Goal: Information Seeking & Learning: Compare options

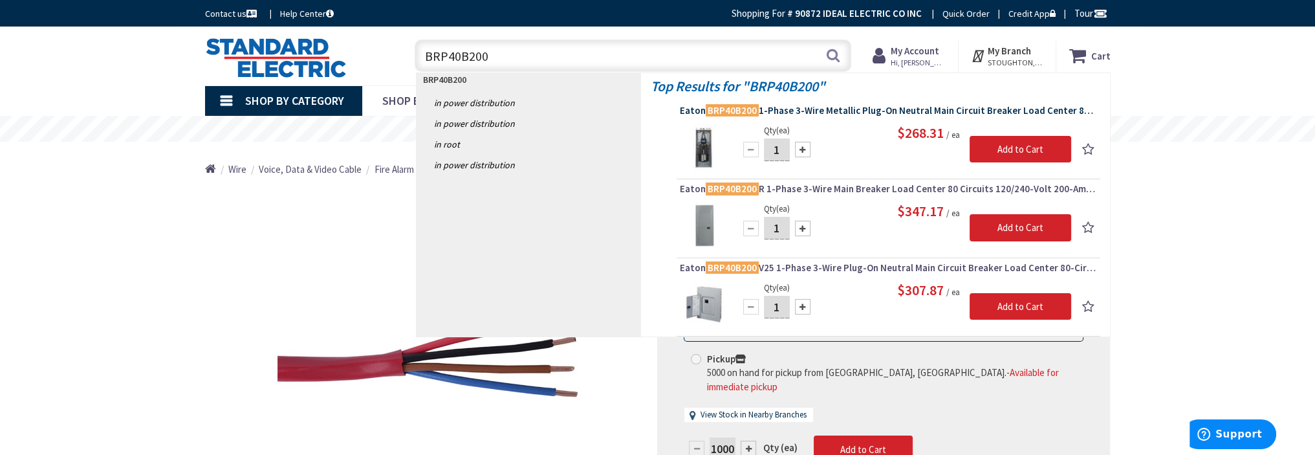
type input "BRP40B200"
click at [777, 107] on span "Eaton BRP40B200 1-Phase 3-Wire Metallic Plug-On Neutral Main Circuit Breaker Lo…" at bounding box center [888, 110] width 417 height 13
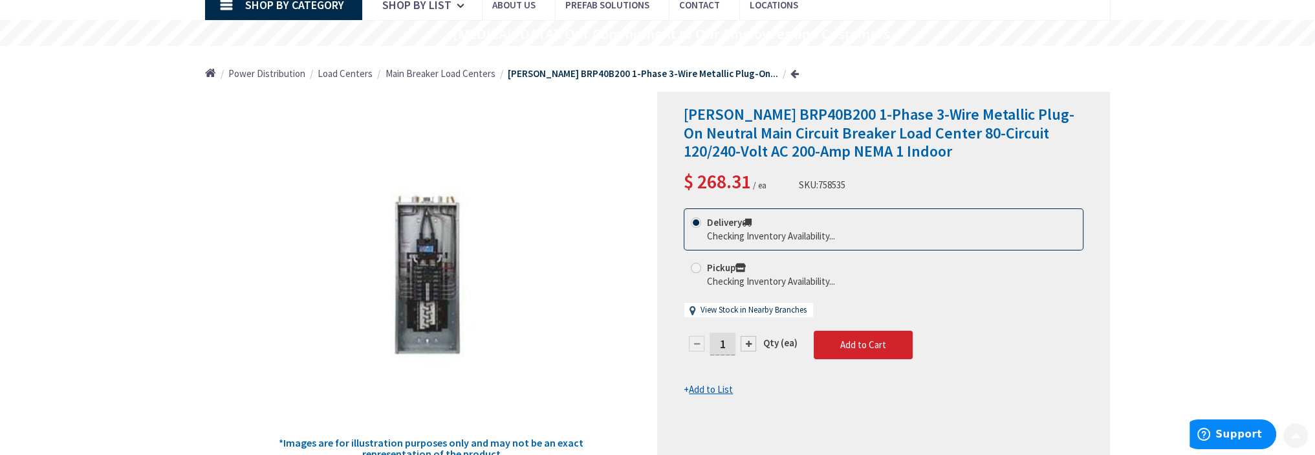
scroll to position [129, 0]
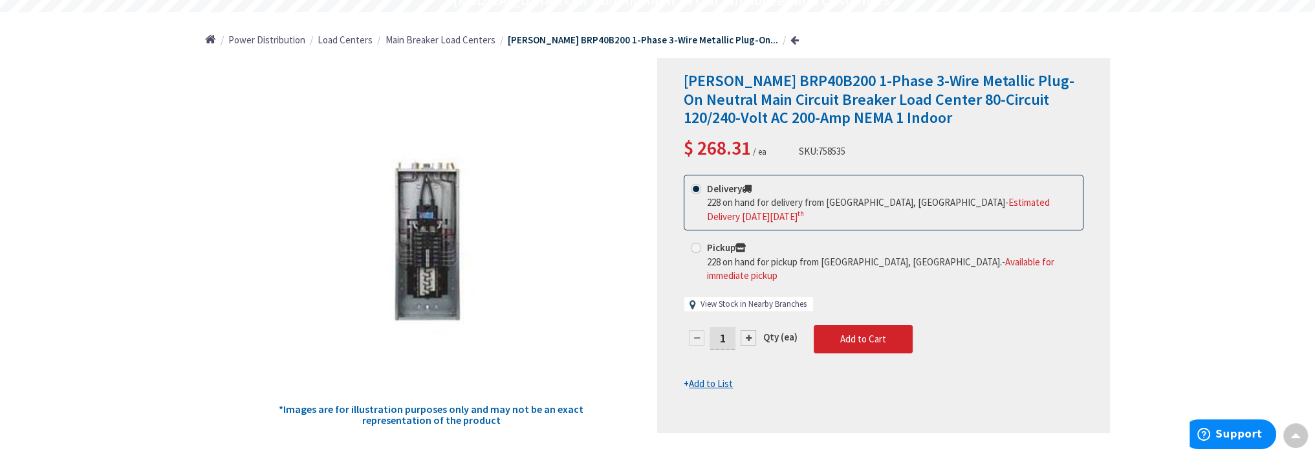
click at [735, 298] on link "View Stock in Nearby Branches" at bounding box center [754, 304] width 106 height 12
click at [725, 298] on link "View Stock in Nearby Branches" at bounding box center [754, 304] width 106 height 12
click at [744, 298] on link "View Stock in Nearby Branches" at bounding box center [754, 304] width 106 height 12
select select "data-availability"
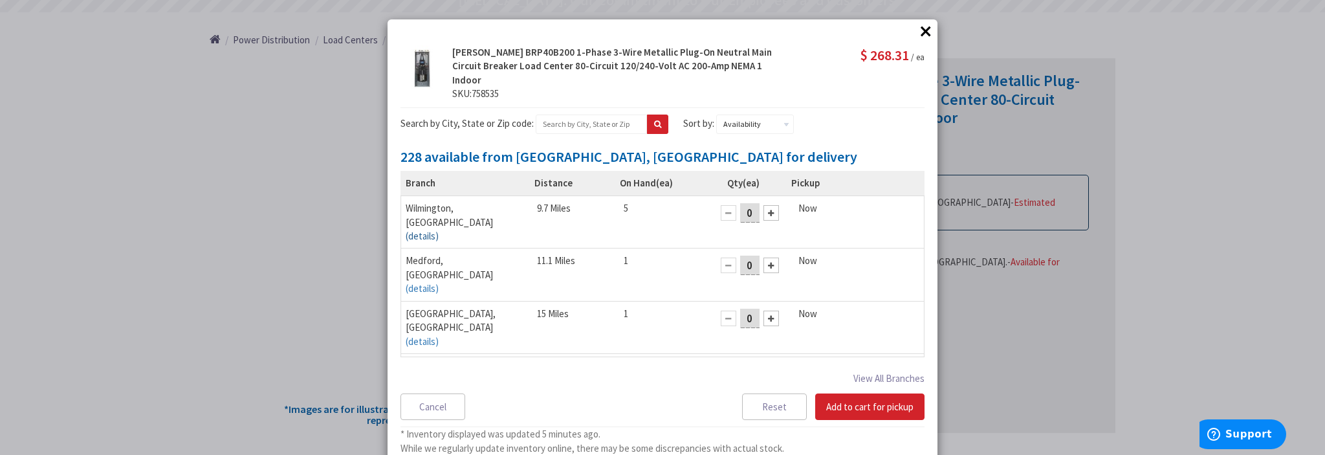
click at [439, 229] on link "(details)" at bounding box center [422, 236] width 33 height 14
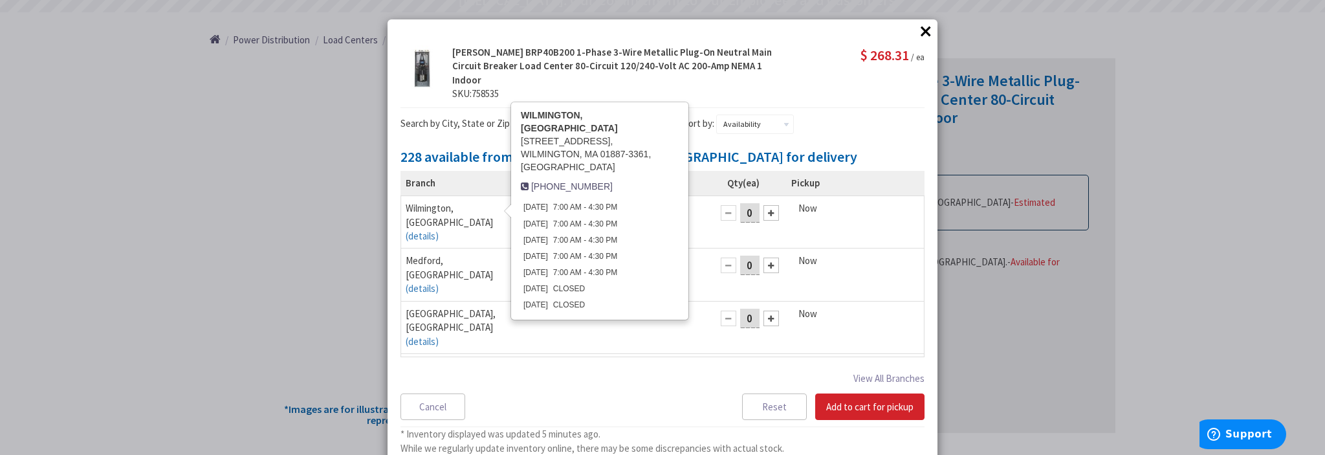
click at [636, 382] on div "Branch Distance On Hand (ea) Qty (ea) Pickup wilmington, MA (details) wilmingto…" at bounding box center [662, 313] width 524 height 284
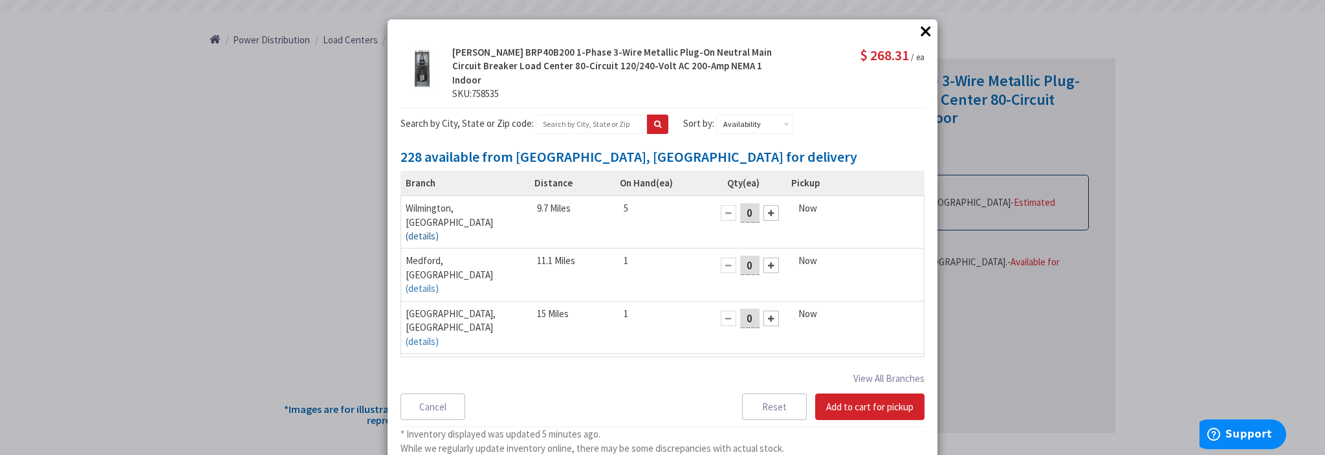
click at [439, 229] on link "(details)" at bounding box center [422, 236] width 33 height 14
click at [497, 87] on span "758535" at bounding box center [485, 93] width 27 height 12
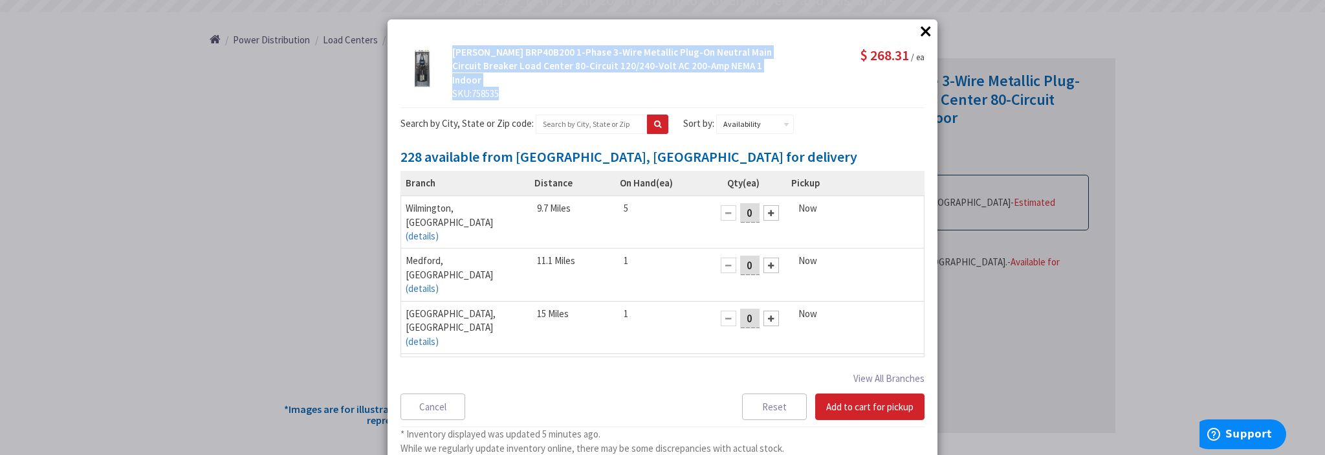
drag, startPoint x: 497, startPoint y: 80, endPoint x: 450, endPoint y: 56, distance: 52.7
click at [450, 56] on div "Eaton BRP40B200 1-Phase 3-Wire Metallic Plug-On Neutral Main Circuit Breaker Lo…" at bounding box center [617, 73] width 343 height 56
copy div "Eaton BRP40B200 1-Phase 3-Wire Metallic Plug-On Neutral Main Circuit Breaker Lo…"
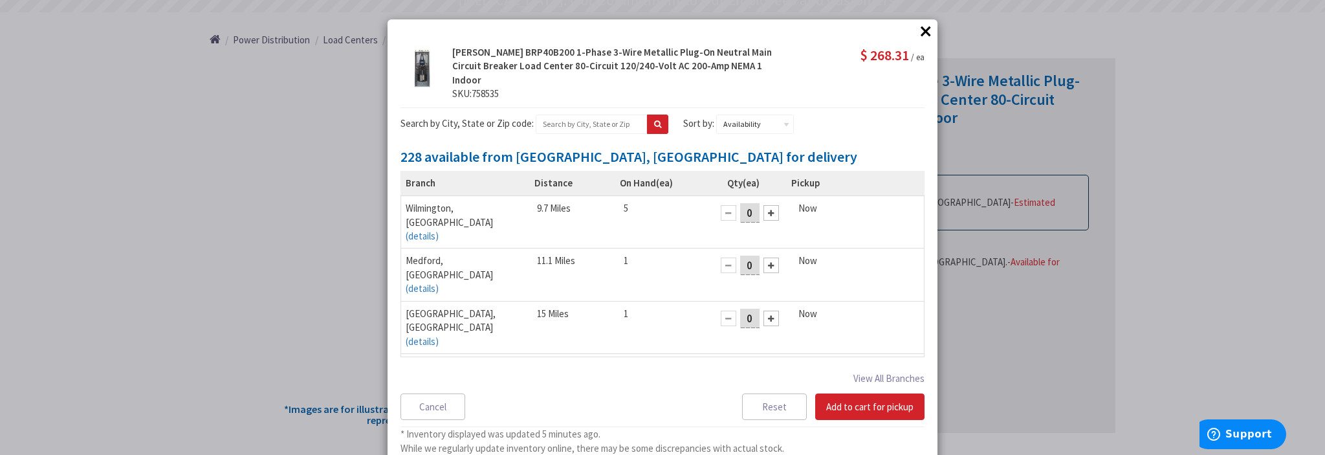
click at [1076, 369] on div "× × Eaton BRP40B200 1-Phase 3-Wire Metallic Plug-On Neutral Main Circuit Breake…" at bounding box center [662, 227] width 1325 height 455
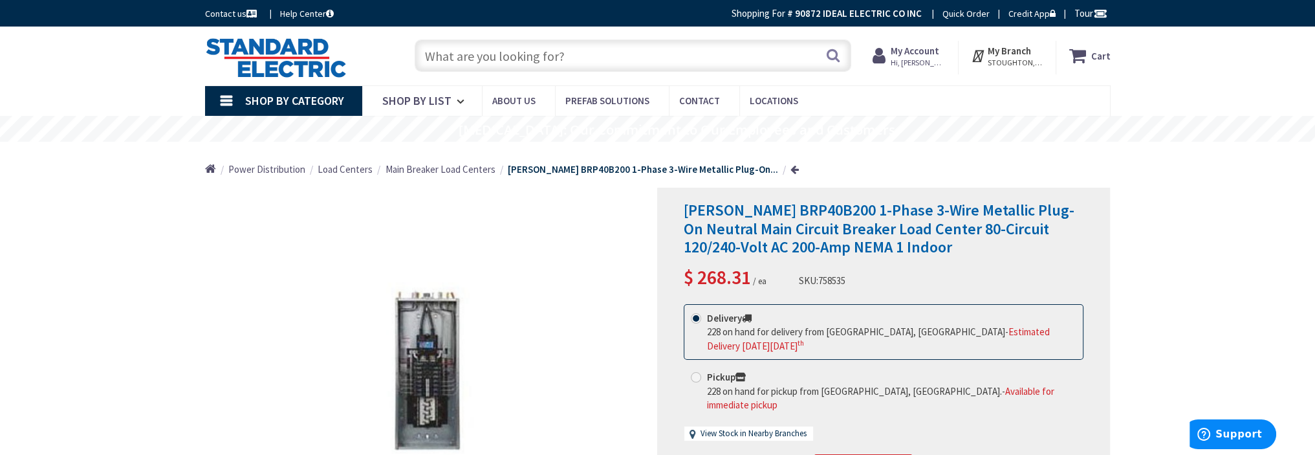
click at [452, 51] on input "text" at bounding box center [633, 55] width 437 height 32
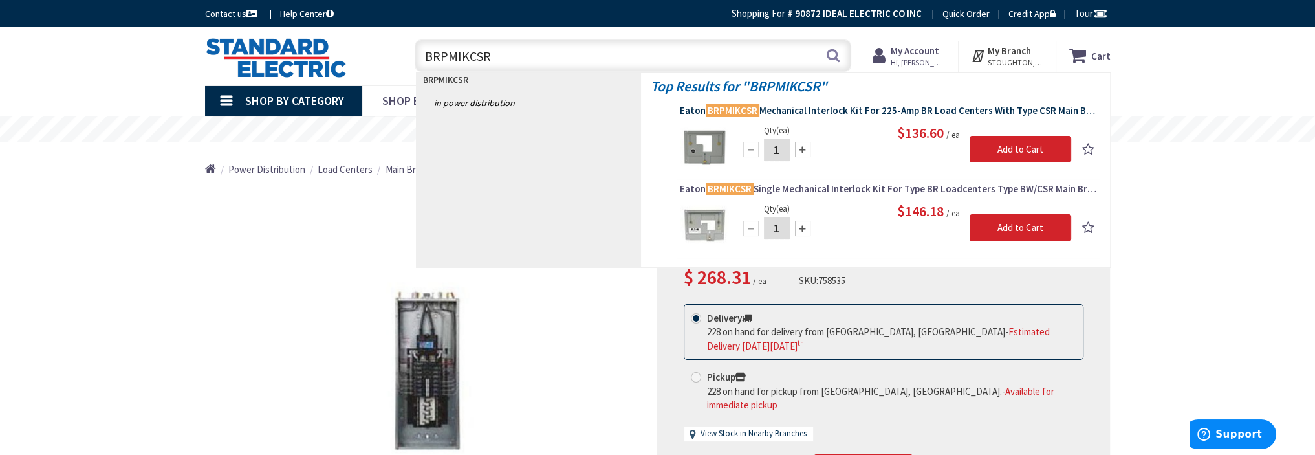
type input "BRPMIKCSR"
click at [799, 105] on span "Eaton BRPMIKCSR Mechanical Interlock Kit For 225-Amp BR Load Centers With Type …" at bounding box center [888, 110] width 417 height 13
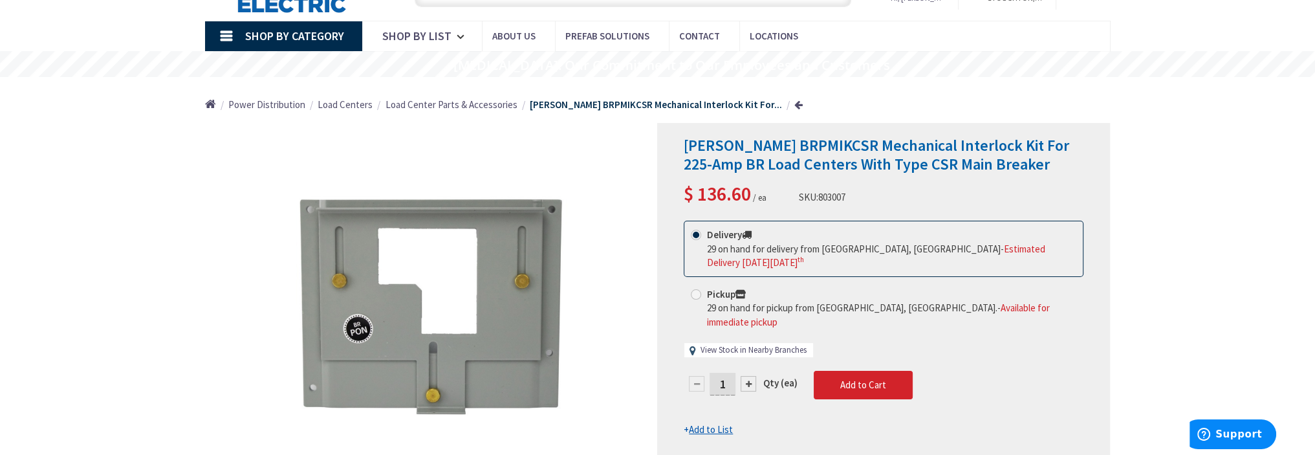
click at [735, 344] on link "View Stock in Nearby Branches" at bounding box center [754, 350] width 106 height 12
select select "data-availability"
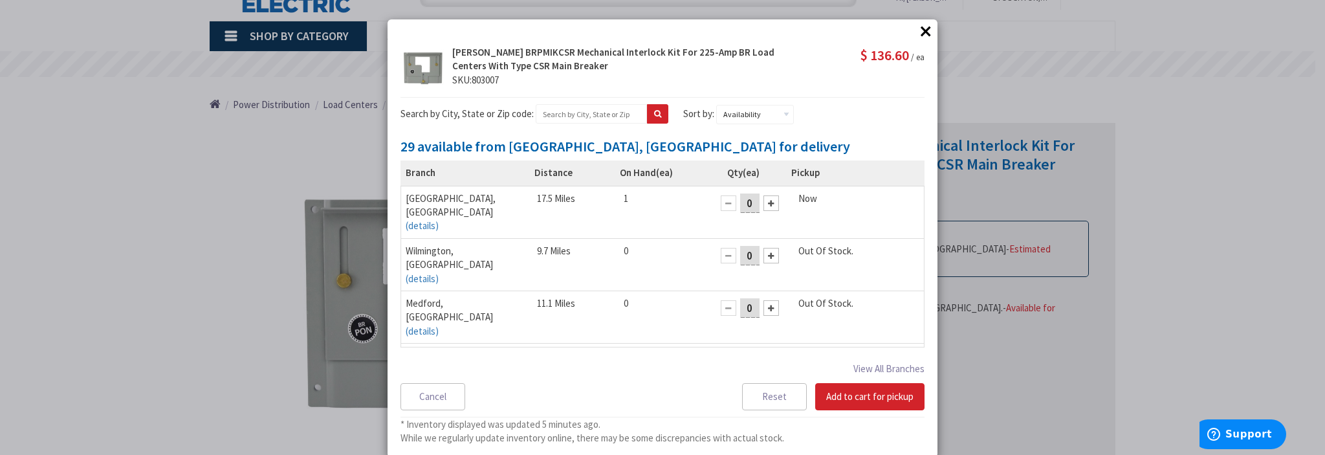
click at [917, 26] on button "×" at bounding box center [925, 30] width 19 height 19
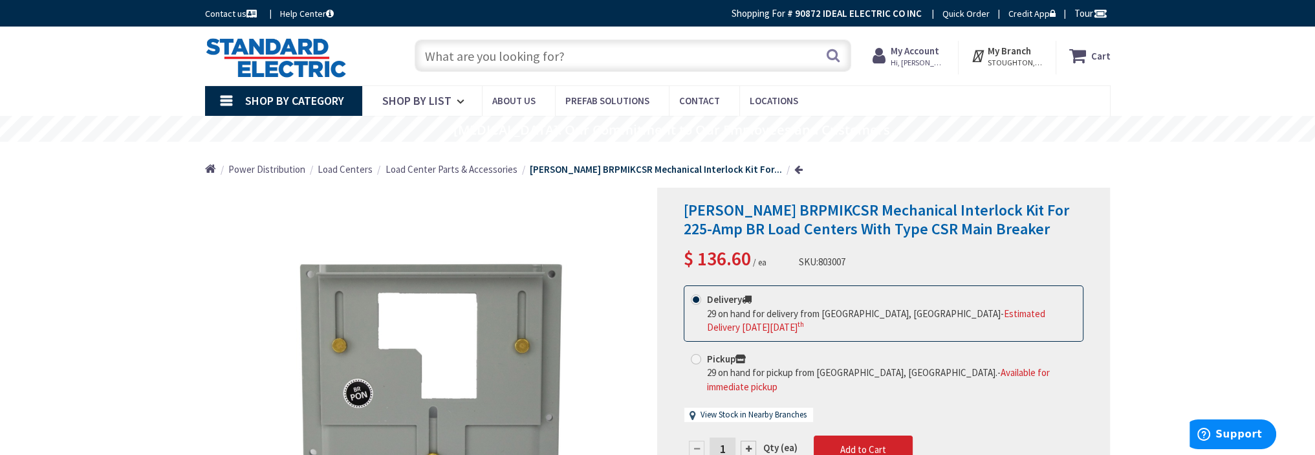
click at [488, 54] on input "text" at bounding box center [633, 55] width 437 height 32
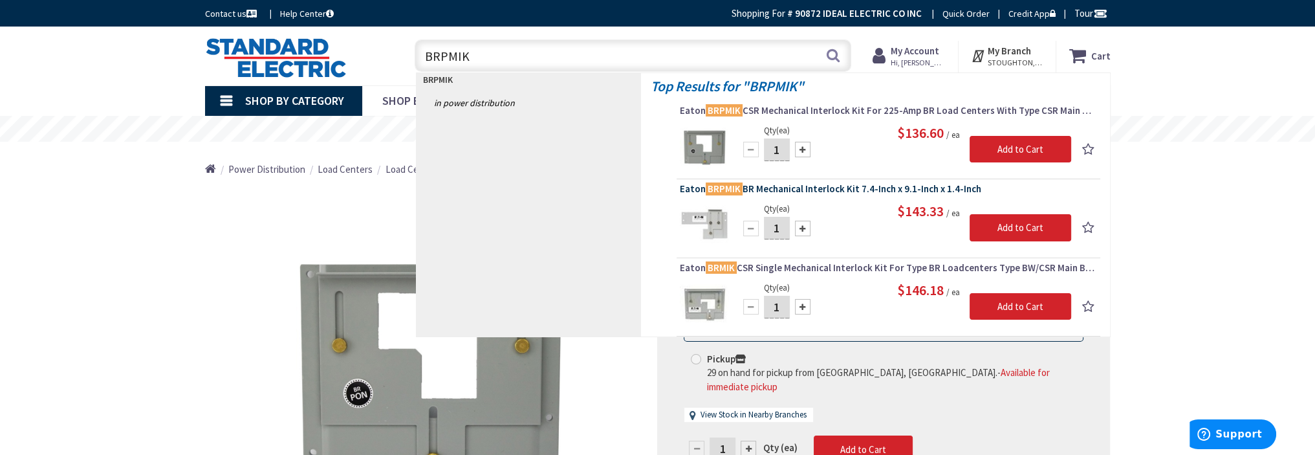
type input "BRPMIK"
click at [815, 186] on span "Eaton BRPMIK BR Mechanical Interlock Kit 7.4-Inch x 9.1-Inch x 1.4-Inch" at bounding box center [888, 188] width 417 height 13
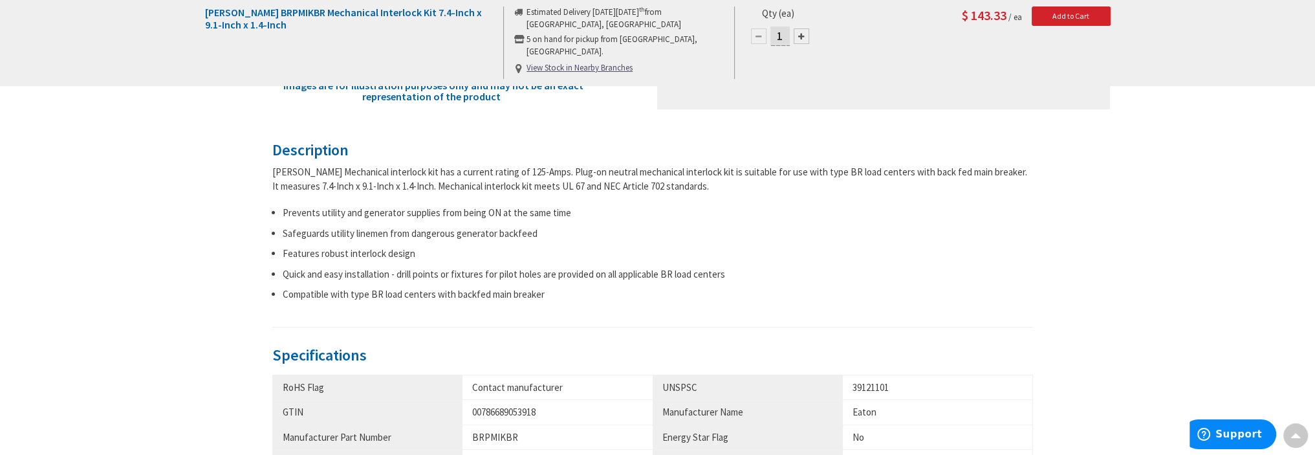
scroll to position [65, 0]
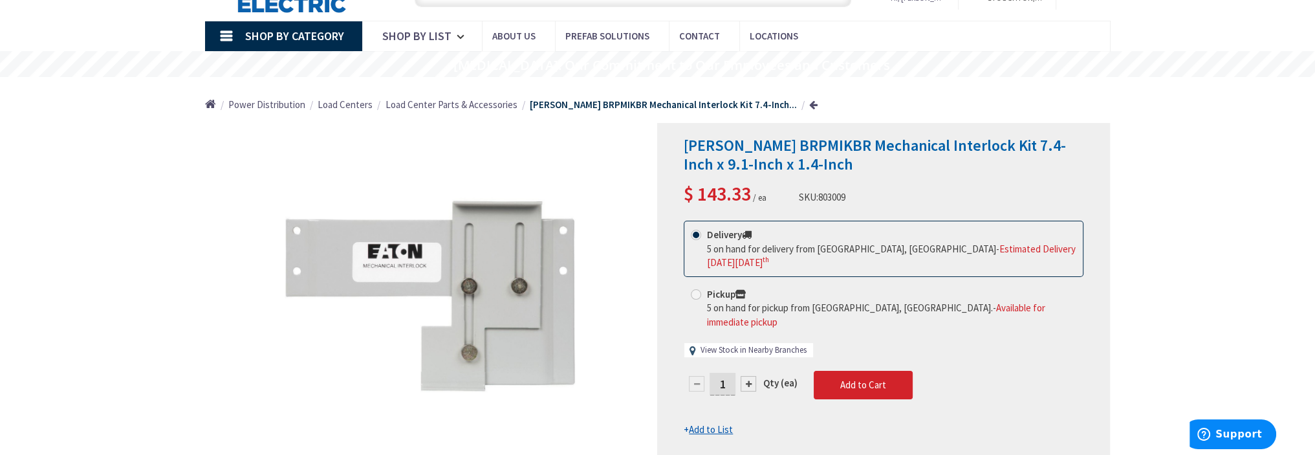
click at [727, 344] on link "View Stock in Nearby Branches" at bounding box center [754, 350] width 106 height 12
select select "data-availability"
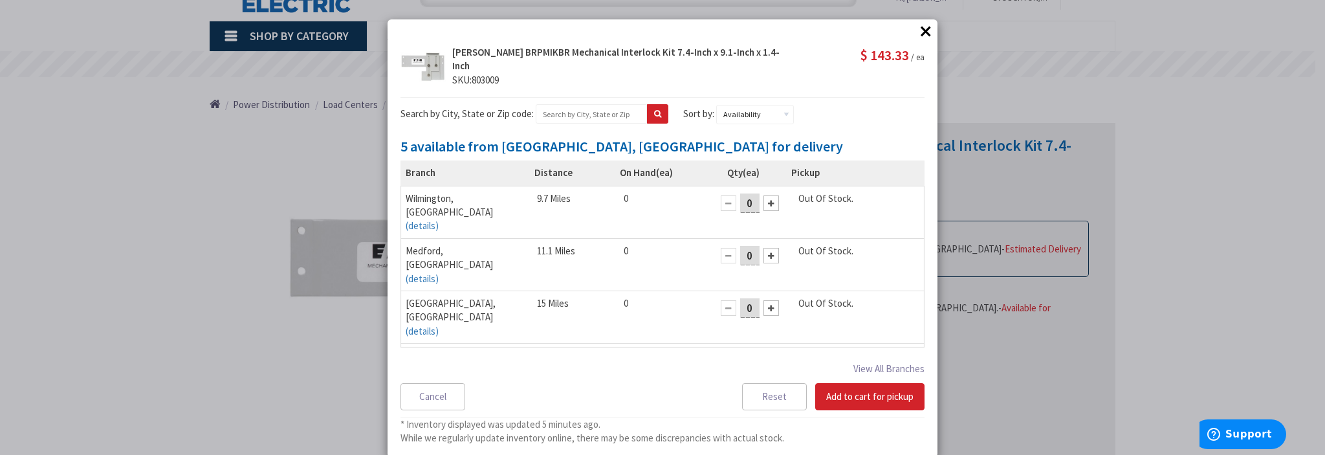
click at [916, 31] on button "×" at bounding box center [925, 30] width 19 height 19
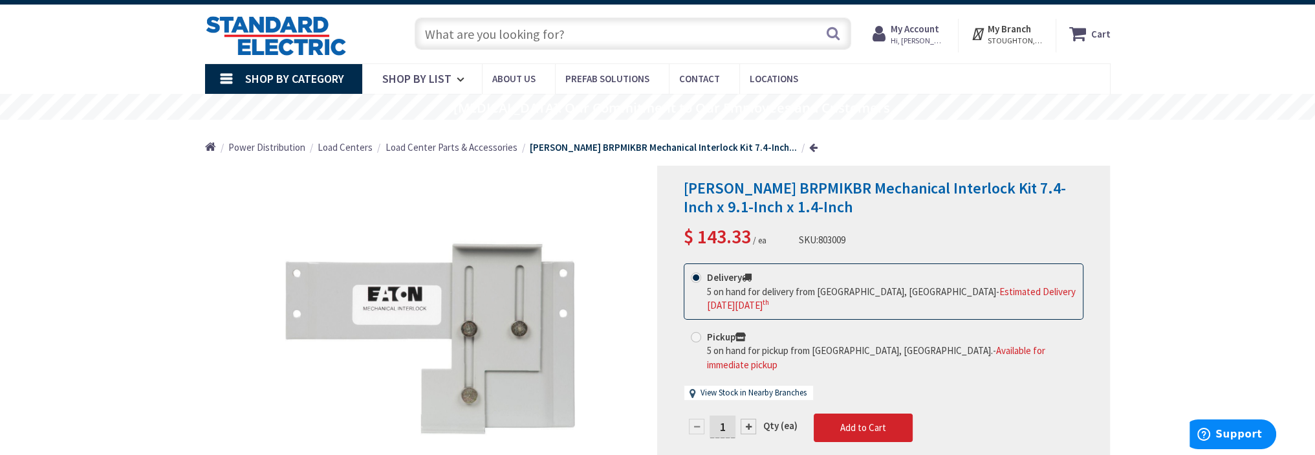
scroll to position [0, 0]
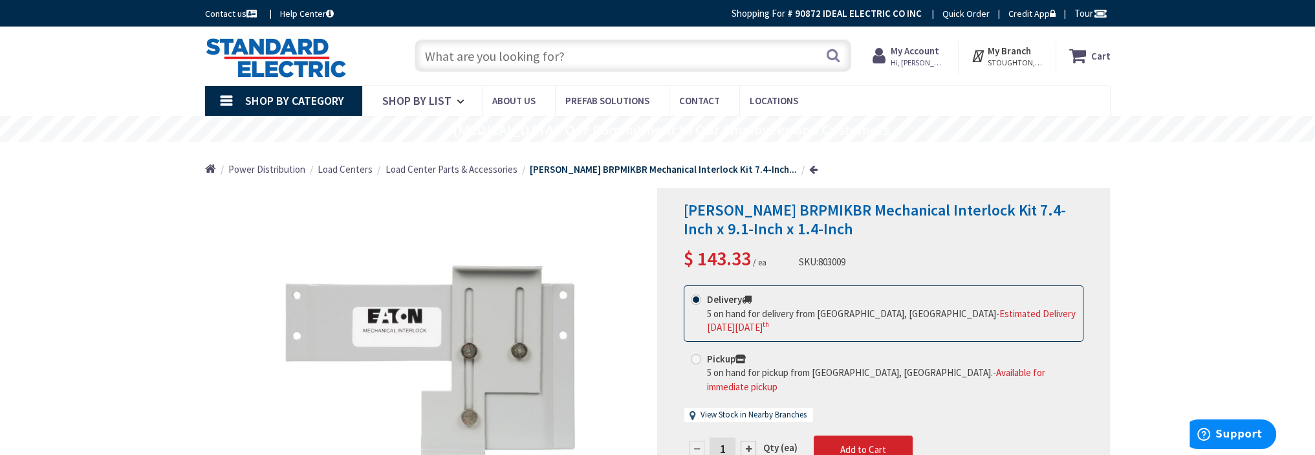
click at [523, 54] on input "text" at bounding box center [633, 55] width 437 height 32
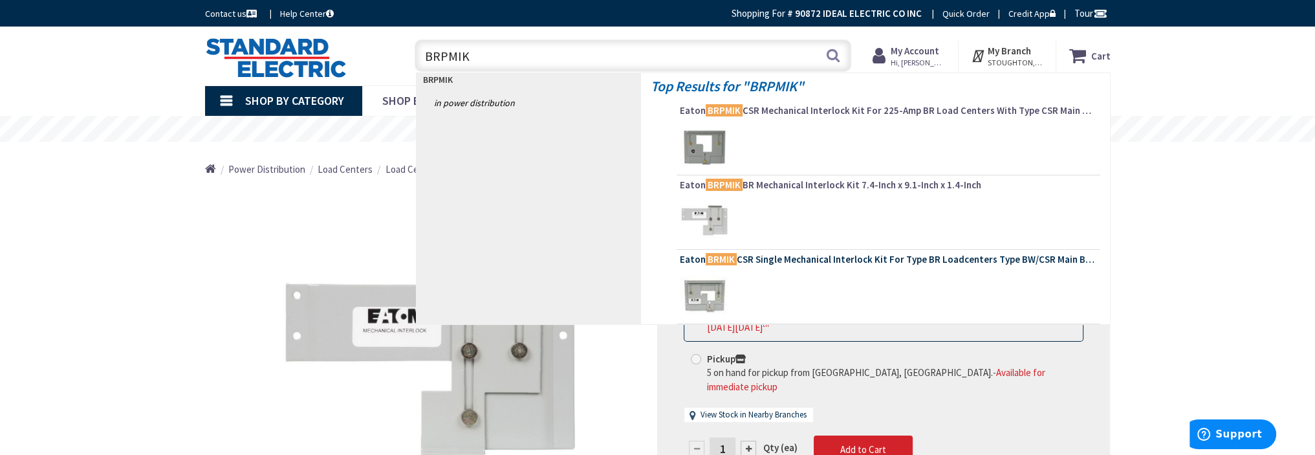
type input "BRPMIK"
click at [779, 255] on span "Eaton BRMIK CSR Single Mechanical Interlock Kit For Type BR Loadcenters Type BW…" at bounding box center [888, 259] width 417 height 13
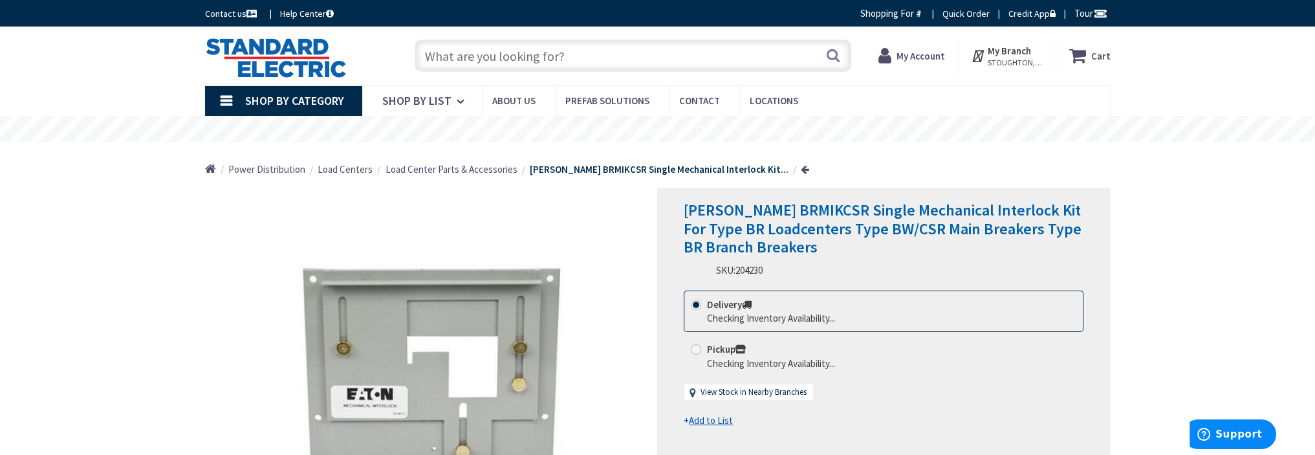
click at [463, 54] on input "text" at bounding box center [633, 55] width 437 height 32
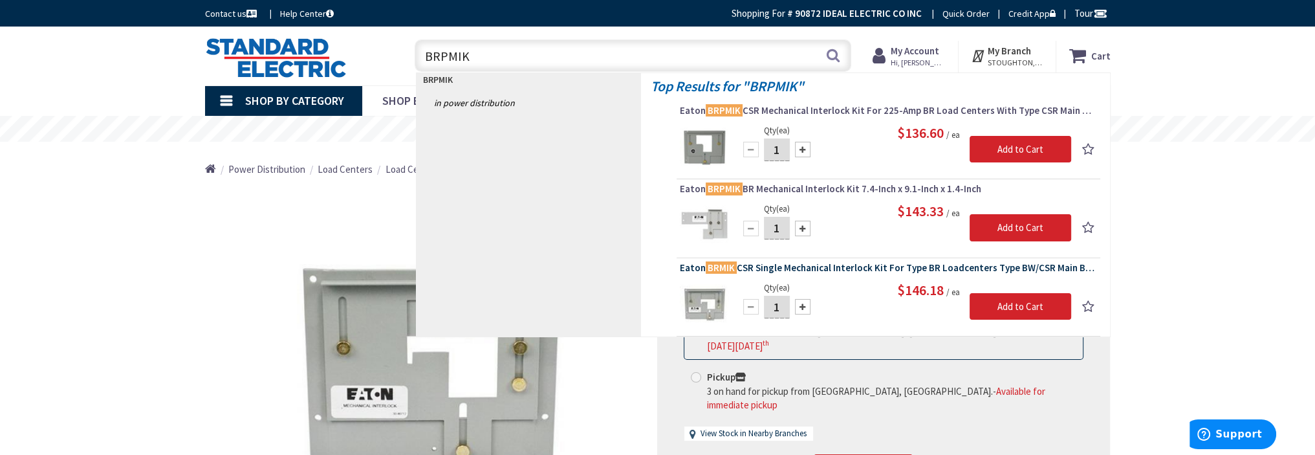
type input "BRPMIK"
click at [805, 261] on span "[PERSON_NAME] BRMIK CSR Single Mechanical Interlock Kit For Type BR Loadcenters…" at bounding box center [888, 267] width 417 height 13
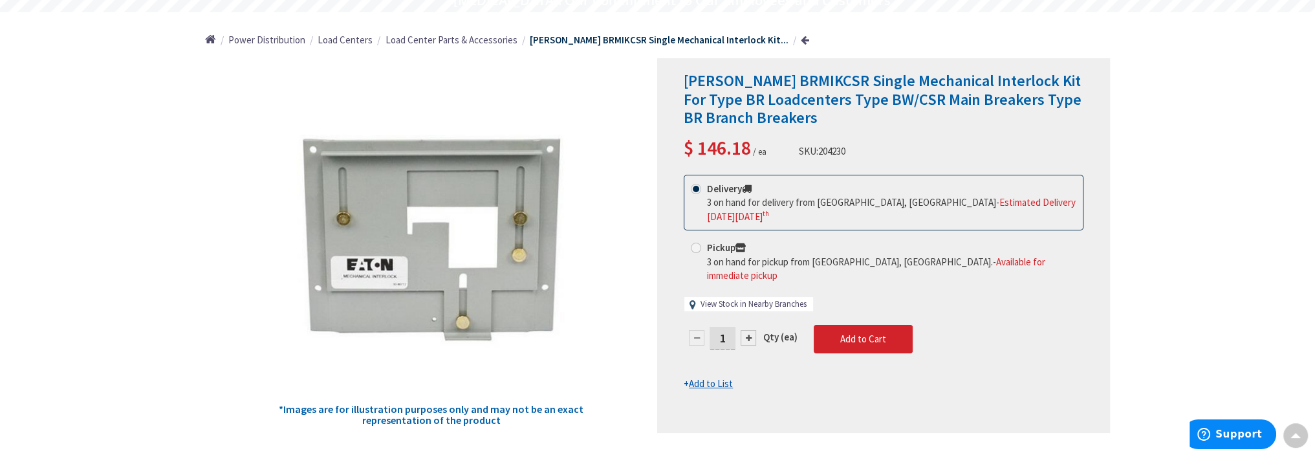
click at [747, 298] on link "View Stock in Nearby Branches" at bounding box center [754, 304] width 106 height 12
click at [768, 298] on link "View Stock in Nearby Branches" at bounding box center [754, 304] width 106 height 12
select select "data-availability"
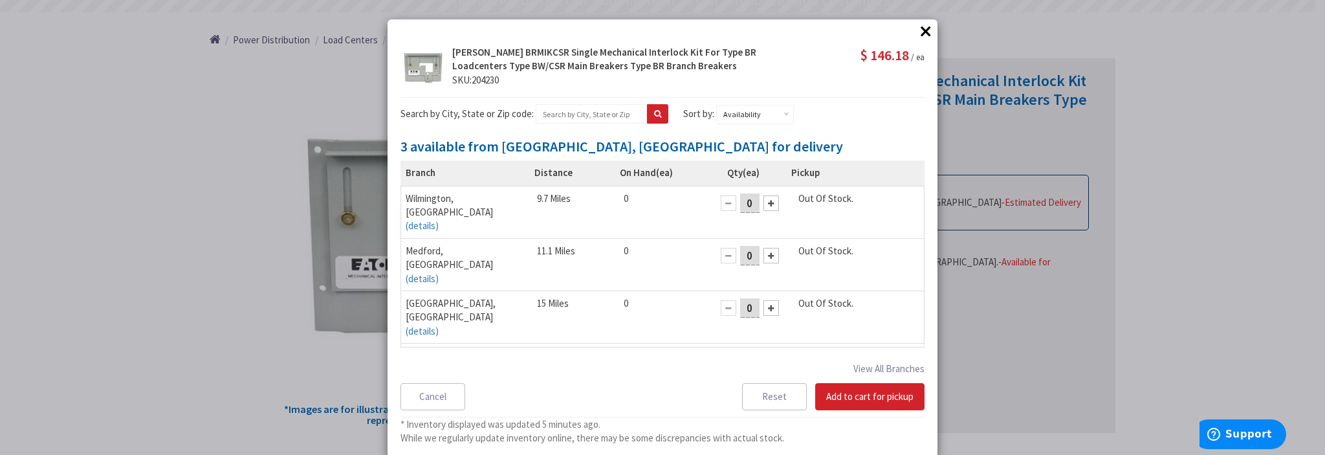
click at [916, 33] on button "×" at bounding box center [925, 30] width 19 height 19
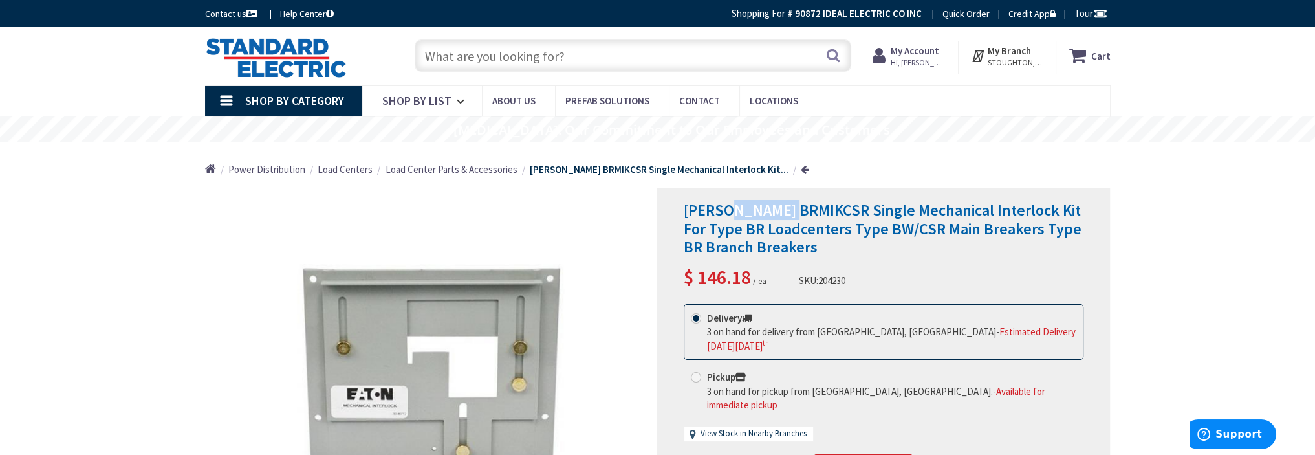
drag, startPoint x: 794, startPoint y: 209, endPoint x: 727, endPoint y: 210, distance: 67.3
click at [726, 210] on span "Eaton BRMIKCSR Single Mechanical Interlock Kit For Type BR Loadcenters Type BW/…" at bounding box center [883, 229] width 398 height 58
copy span "BRMIKCSR"
click at [921, 274] on div "Eaton BRMIKCSR Single Mechanical Interlock Kit For Type BR Loadcenters Type BW/…" at bounding box center [884, 246] width 400 height 90
click at [536, 51] on input "text" at bounding box center [633, 55] width 437 height 32
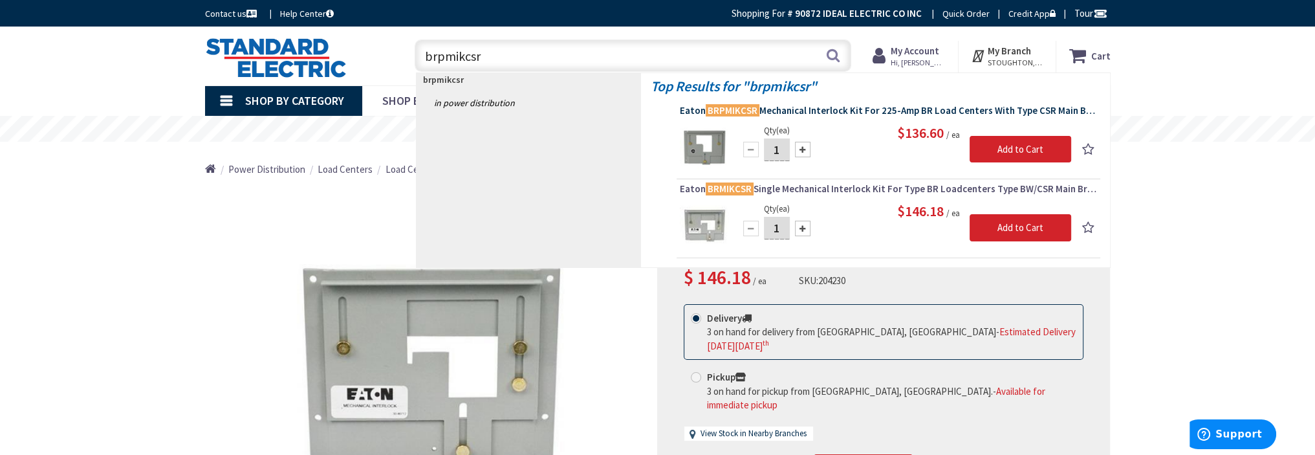
type input "brpmikcsr"
click at [803, 111] on span "Eaton BRPMIKCSR Mechanical Interlock Kit For 225-Amp BR Load Centers With Type …" at bounding box center [888, 110] width 417 height 13
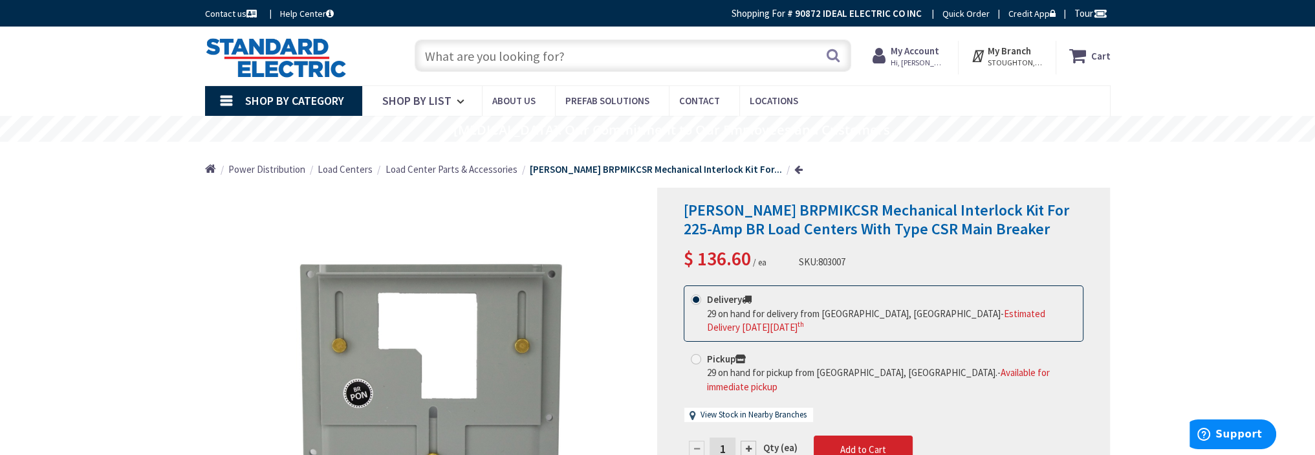
click at [547, 59] on input "text" at bounding box center [633, 55] width 437 height 32
click at [962, 230] on h1 "Eaton BRPMIKCSR Mechanical Interlock Kit For 225-Amp BR Load Centers With Type …" at bounding box center [884, 220] width 400 height 38
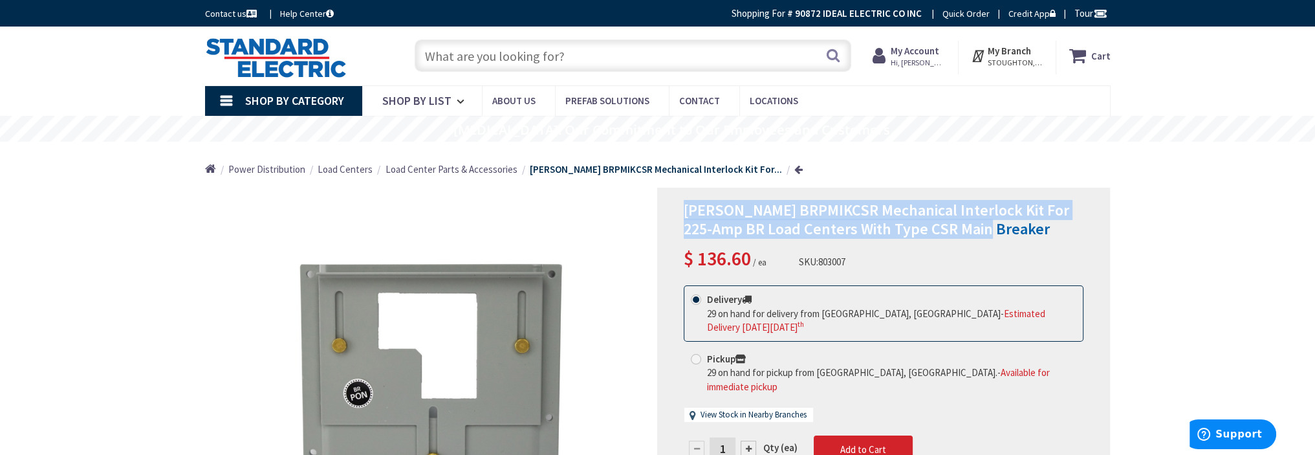
drag, startPoint x: 962, startPoint y: 232, endPoint x: 691, endPoint y: 211, distance: 271.2
click at [686, 210] on h1 "Eaton BRPMIKCSR Mechanical Interlock Kit For 225-Amp BR Load Centers With Type …" at bounding box center [884, 220] width 400 height 38
copy span "Eaton BRPMIKCSR Mechanical Interlock Kit For 225-Amp BR Load Centers With Type …"
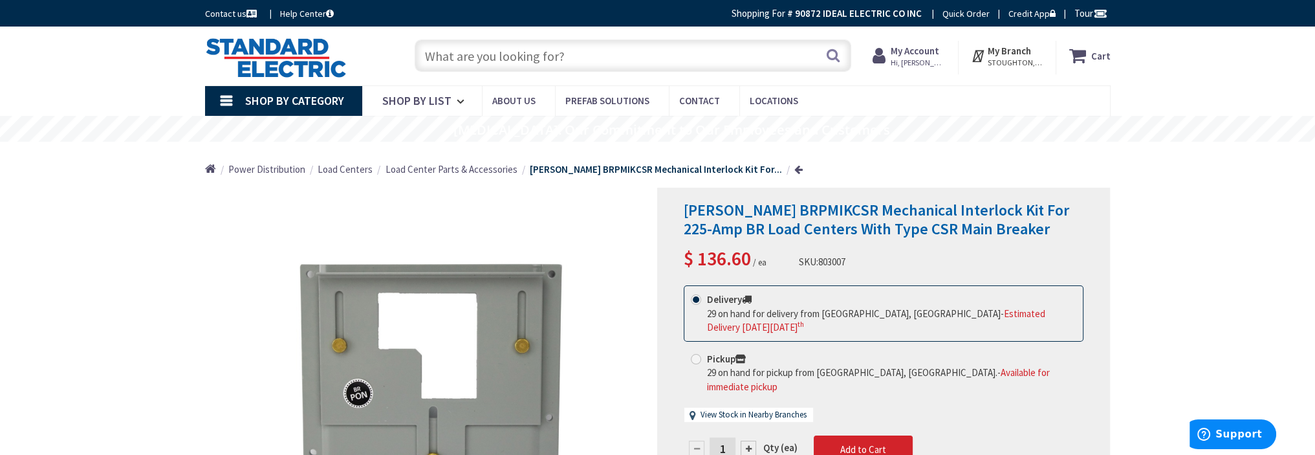
drag, startPoint x: 492, startPoint y: 43, endPoint x: 497, endPoint y: 49, distance: 7.3
click at [493, 44] on input "text" at bounding box center [633, 55] width 437 height 32
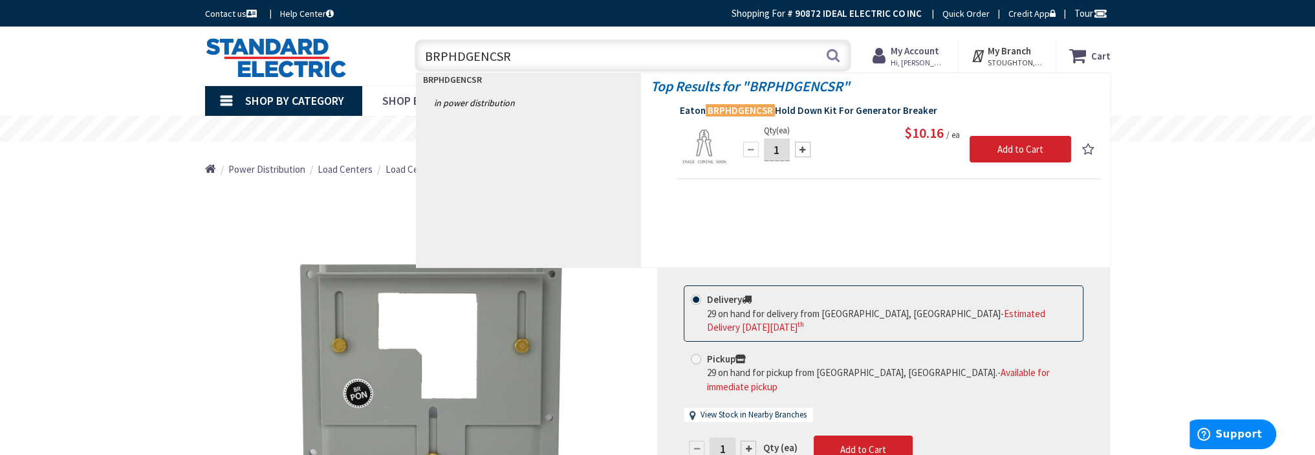
type input "BRPHDGENCSR"
click at [803, 105] on span "Eaton BRPHDGENCSR Hold Down Kit For Generator Breaker" at bounding box center [888, 110] width 417 height 13
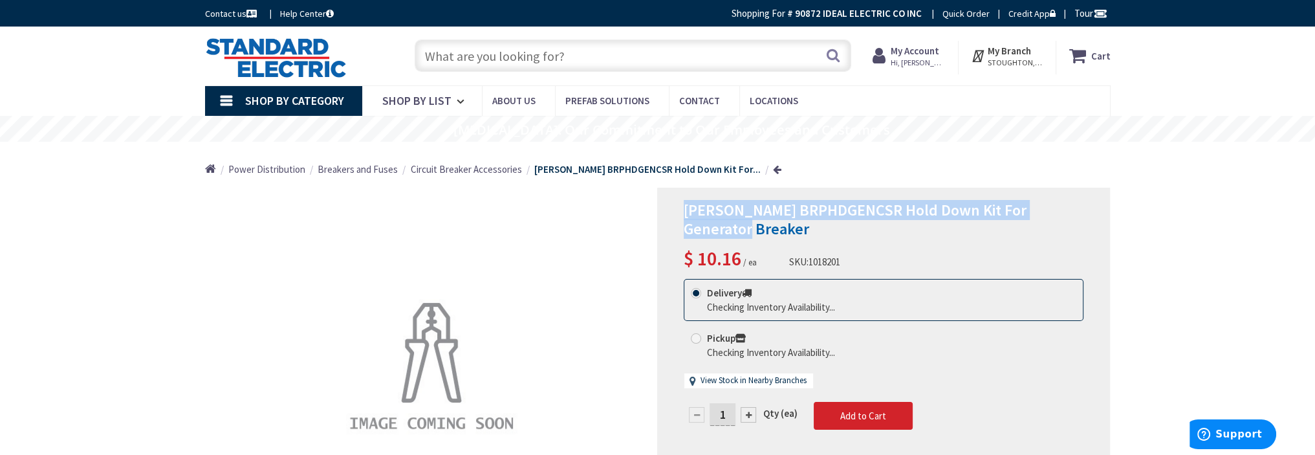
drag, startPoint x: 1078, startPoint y: 213, endPoint x: 686, endPoint y: 214, distance: 392.0
click at [686, 214] on h1 "[PERSON_NAME] BRPHDGENCSR Hold Down Kit For Generator Breaker" at bounding box center [884, 220] width 400 height 38
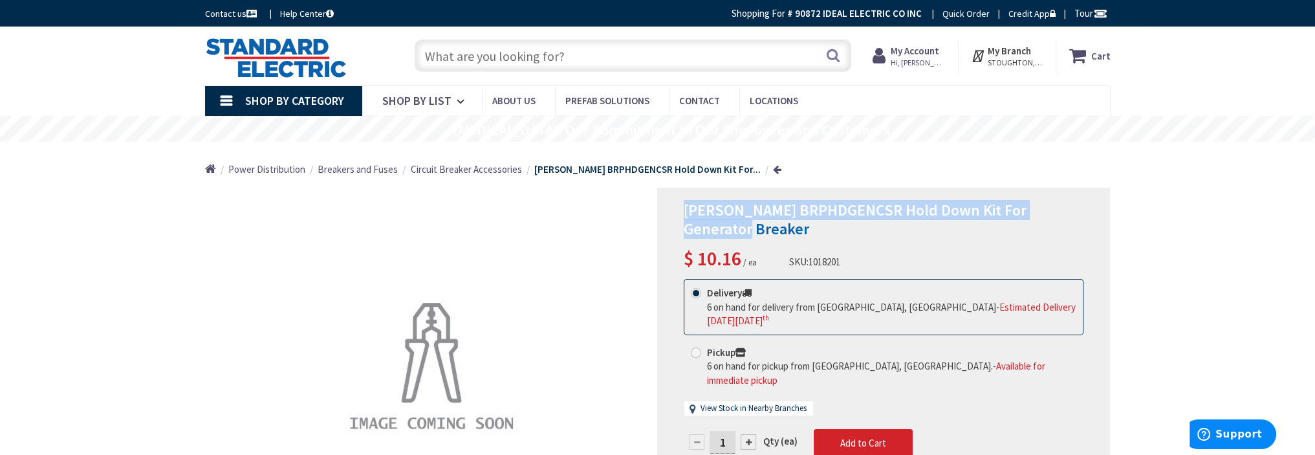
copy span "[PERSON_NAME] BRPHDGENCSR Hold Down Kit For Generator Breaker"
